Goal: Task Accomplishment & Management: Manage account settings

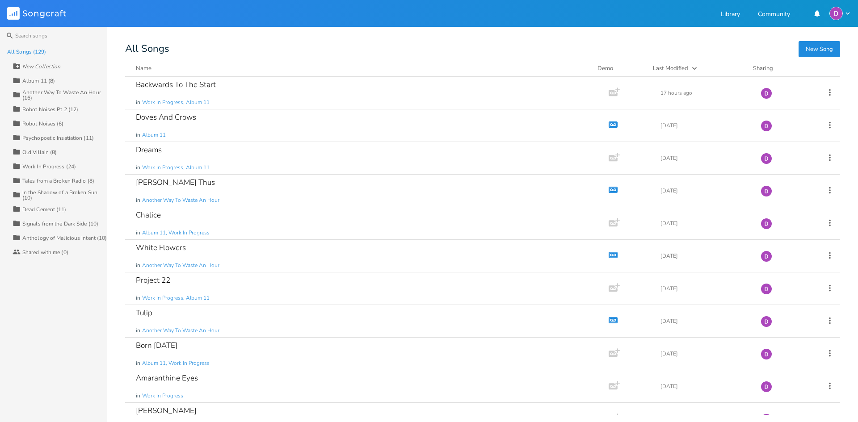
click at [49, 80] on div "Album 11 (8)" at bounding box center [38, 80] width 33 height 5
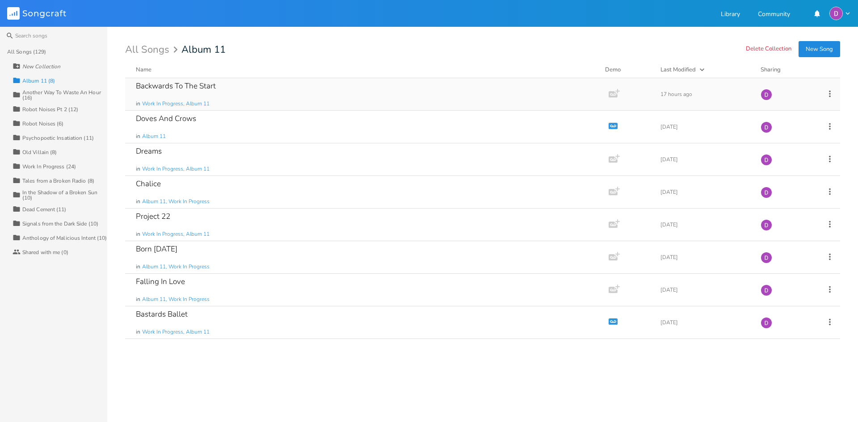
click at [250, 89] on div "Backwards To The Start in Work In Progress, Album 11" at bounding box center [365, 94] width 459 height 32
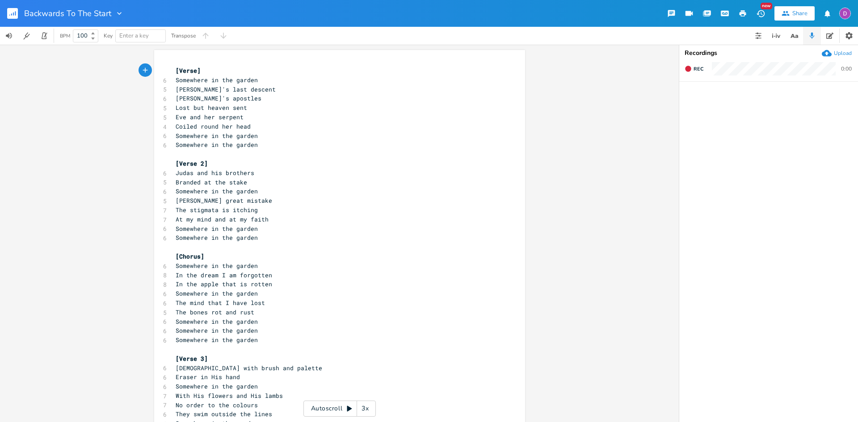
click at [13, 13] on rect "button" at bounding box center [12, 13] width 11 height 11
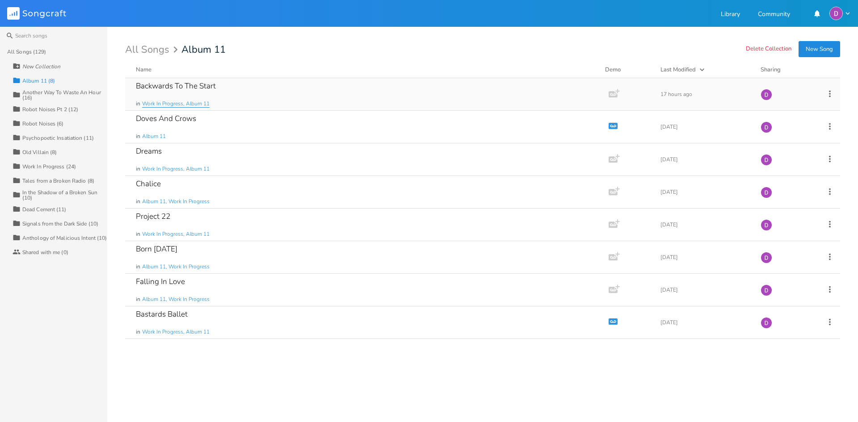
click at [173, 101] on span "Work In Progress, Album 11" at bounding box center [175, 104] width 67 height 8
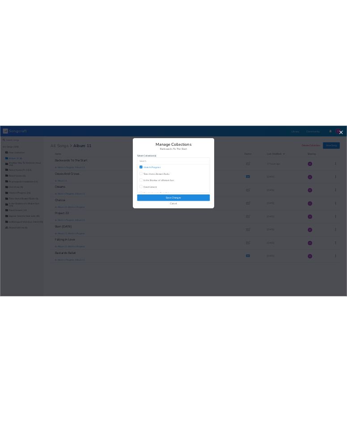
scroll to position [89, 0]
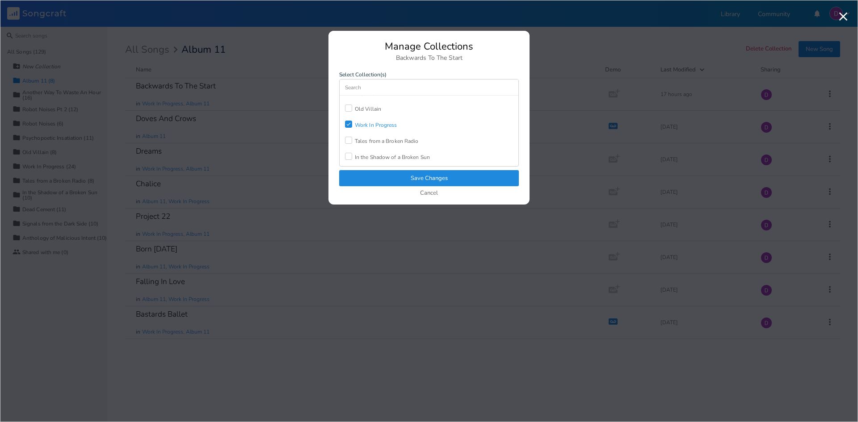
click at [348, 124] on icon "Check" at bounding box center [348, 124] width 5 height 5
click at [426, 177] on button "Save Changes" at bounding box center [429, 178] width 180 height 16
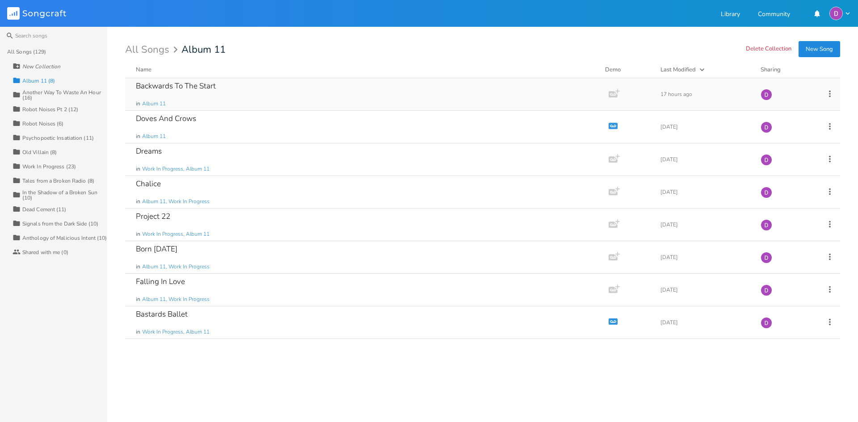
click at [224, 93] on div "Backwards To The Start in Album 11" at bounding box center [365, 94] width 459 height 32
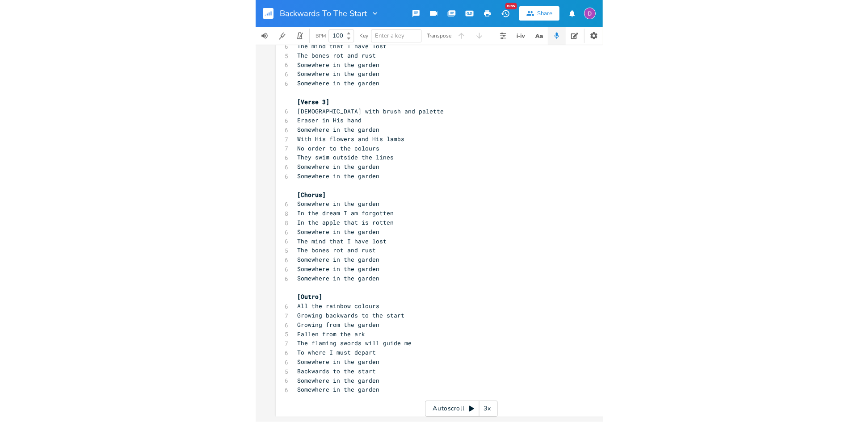
scroll to position [10, 0]
